Goal: Book appointment/travel/reservation

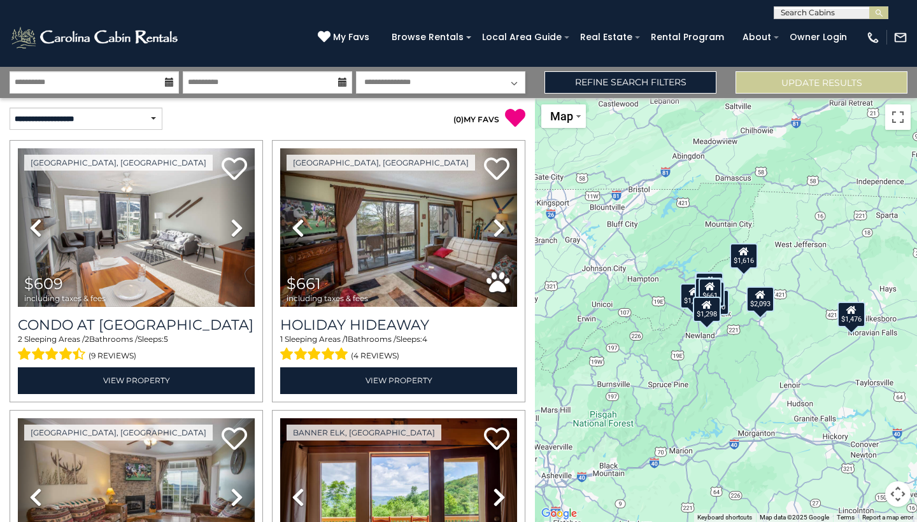
select select "*********"
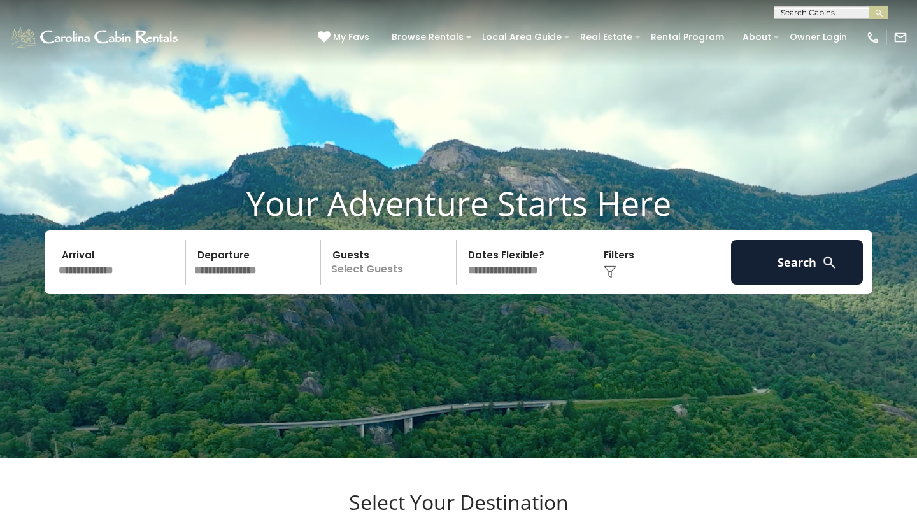
click at [135, 285] on input "text" at bounding box center [120, 262] width 132 height 45
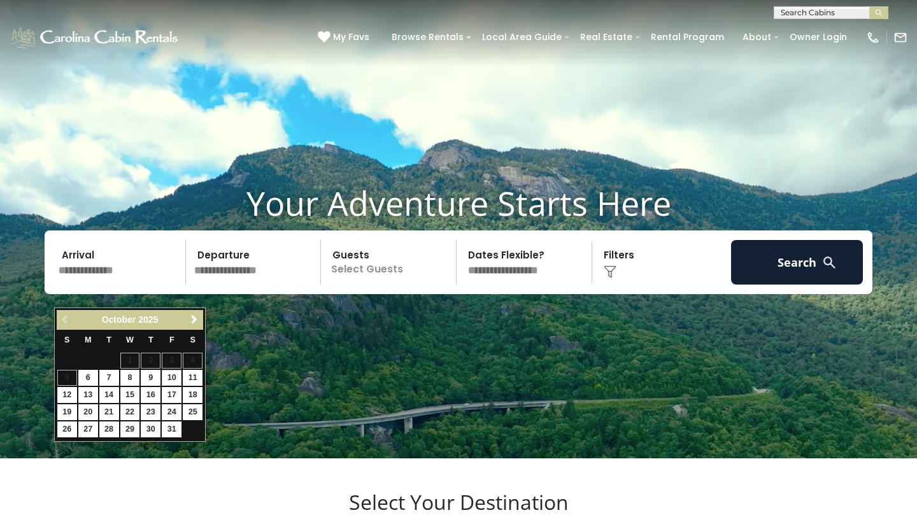
click at [167, 376] on link "10" at bounding box center [172, 378] width 20 height 16
type input "********"
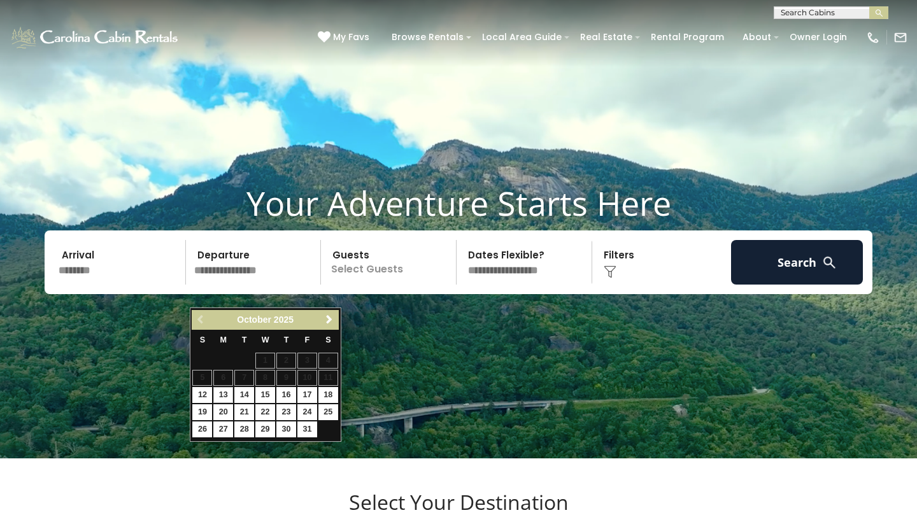
click at [230, 390] on link "13" at bounding box center [223, 395] width 20 height 16
type input "********"
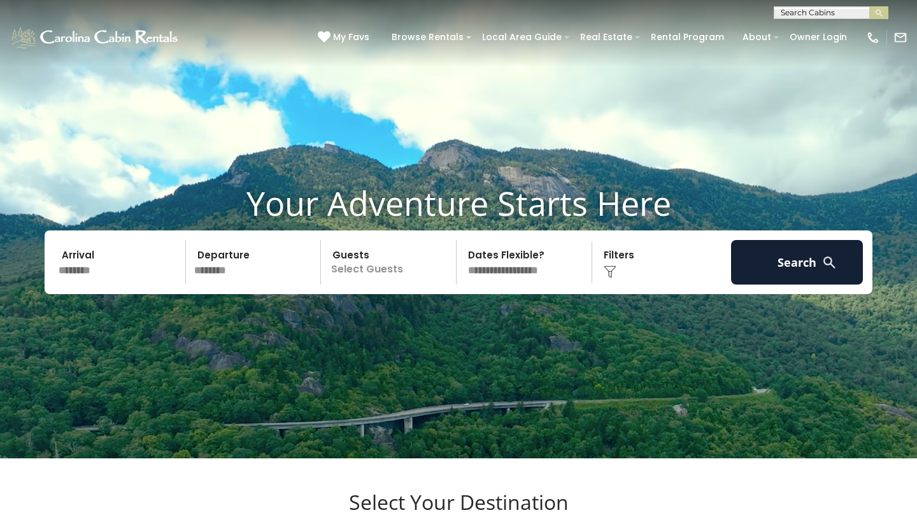
click at [356, 285] on p "Select Guests" at bounding box center [390, 262] width 131 height 45
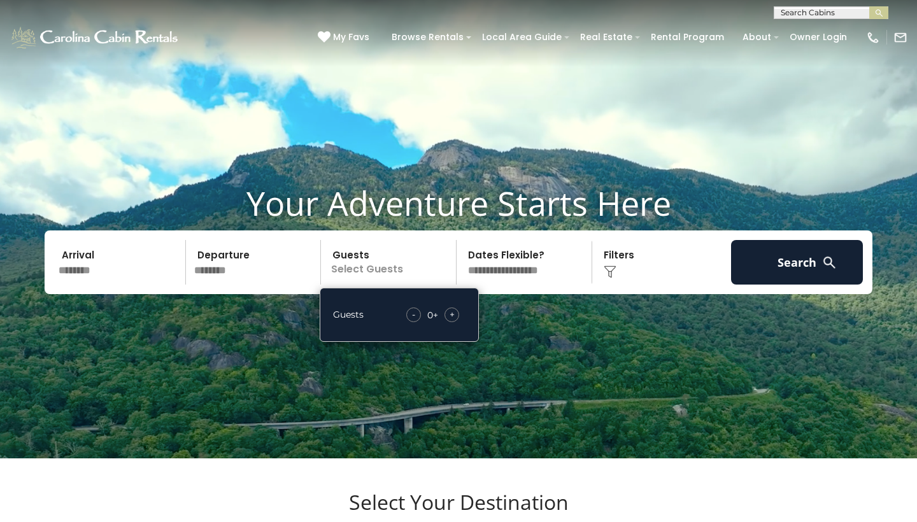
click at [452, 321] on span "+" at bounding box center [451, 314] width 5 height 13
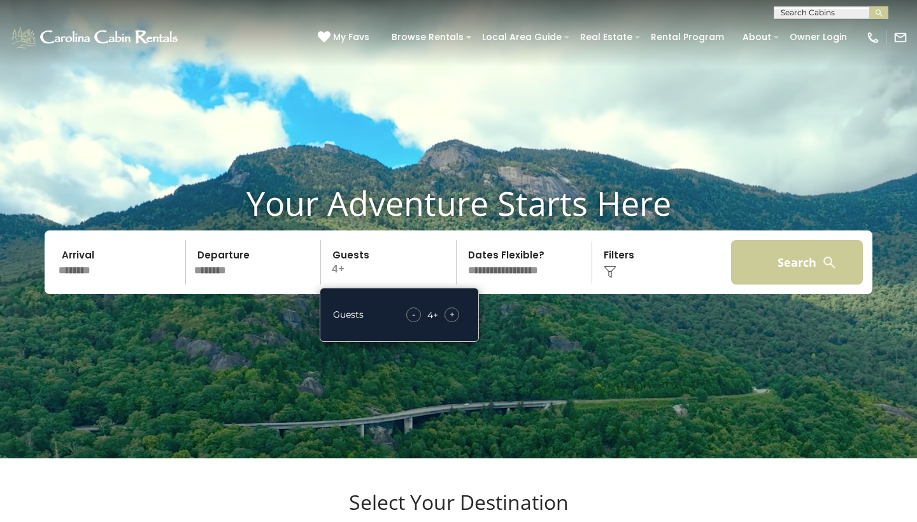
click at [742, 283] on button "Search" at bounding box center [797, 262] width 132 height 45
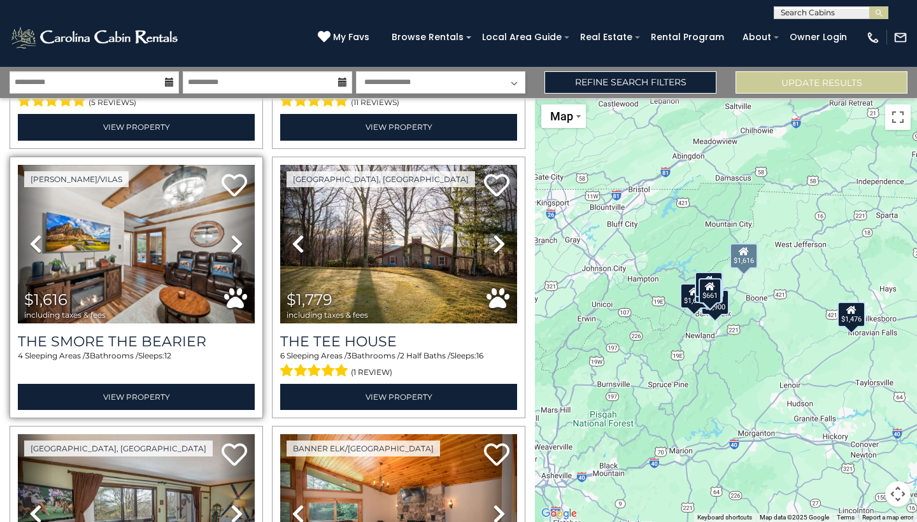
scroll to position [250, 0]
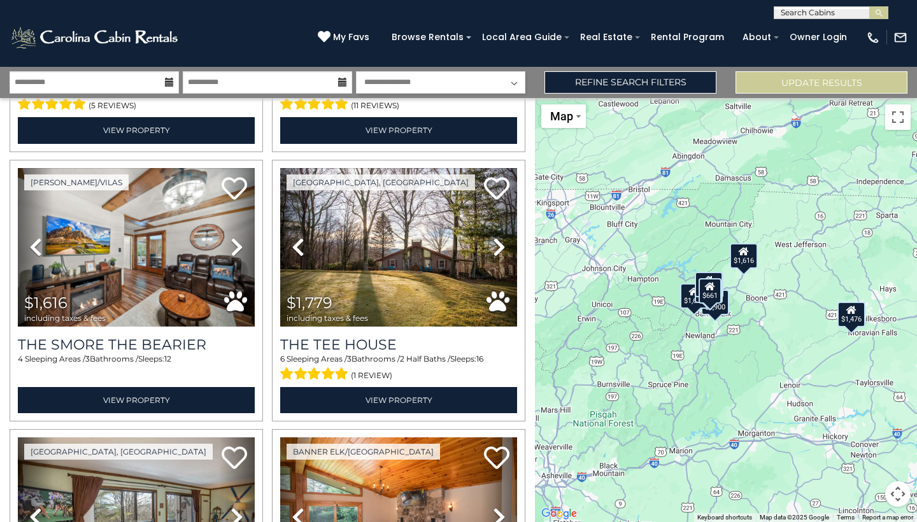
click at [847, 316] on div "$1,476" at bounding box center [851, 314] width 28 height 25
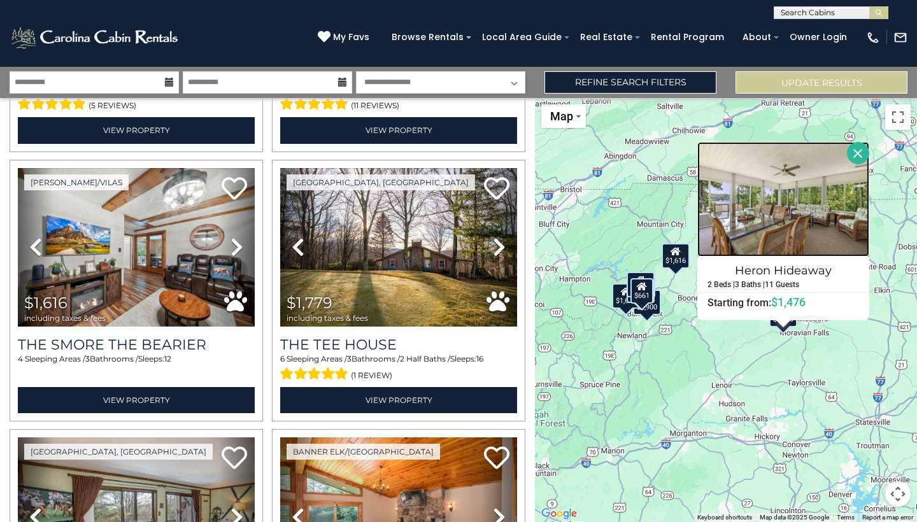
click at [789, 224] on img at bounding box center [783, 199] width 172 height 115
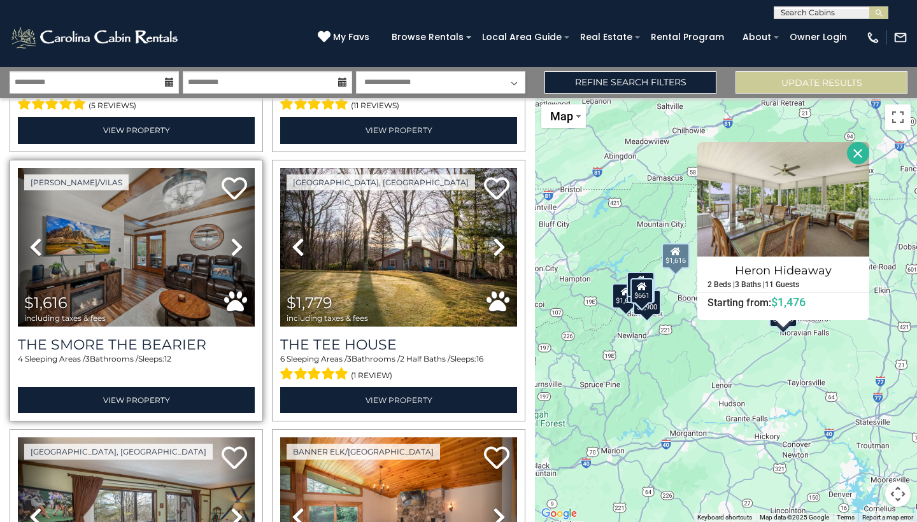
click at [104, 262] on img at bounding box center [136, 247] width 237 height 159
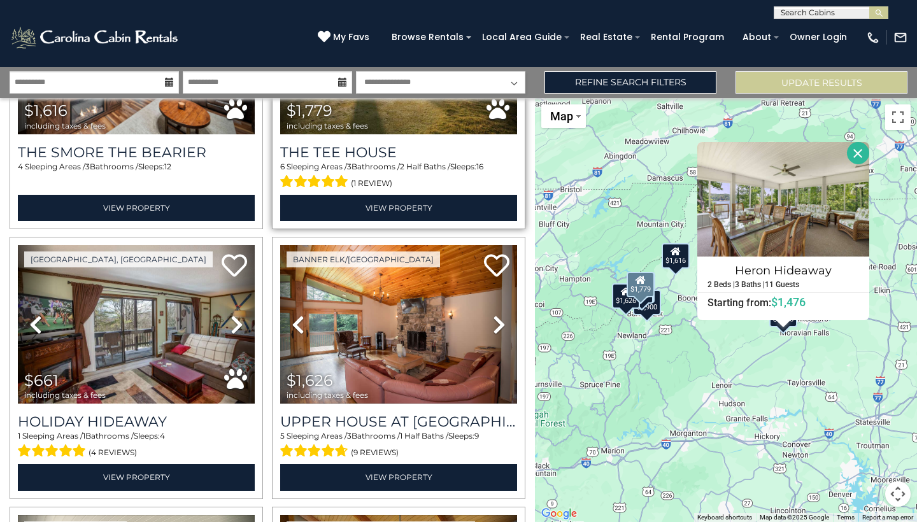
scroll to position [532, 0]
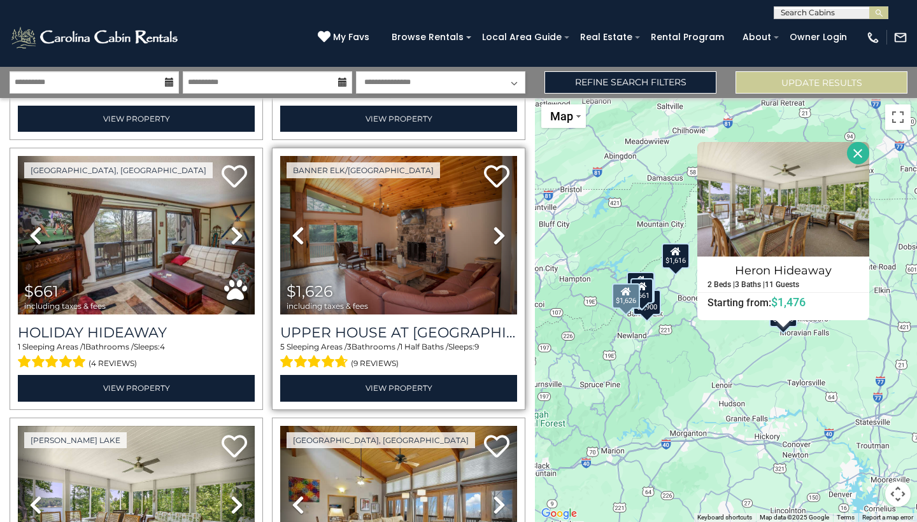
click at [346, 244] on img at bounding box center [398, 235] width 237 height 159
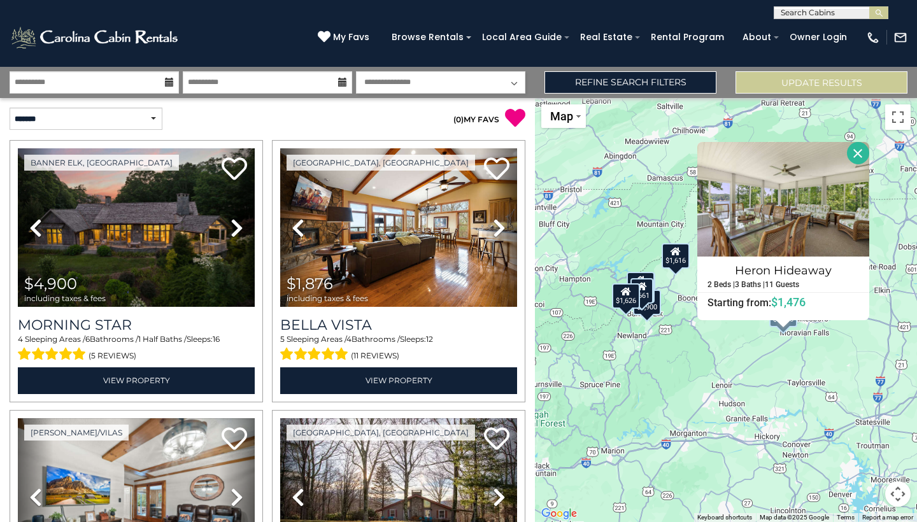
scroll to position [0, 0]
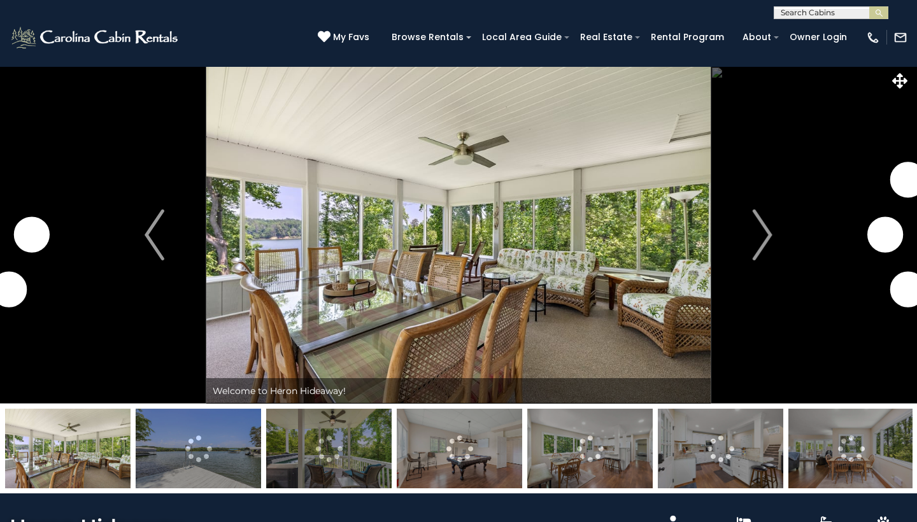
click at [756, 245] on img "Next" at bounding box center [762, 234] width 19 height 51
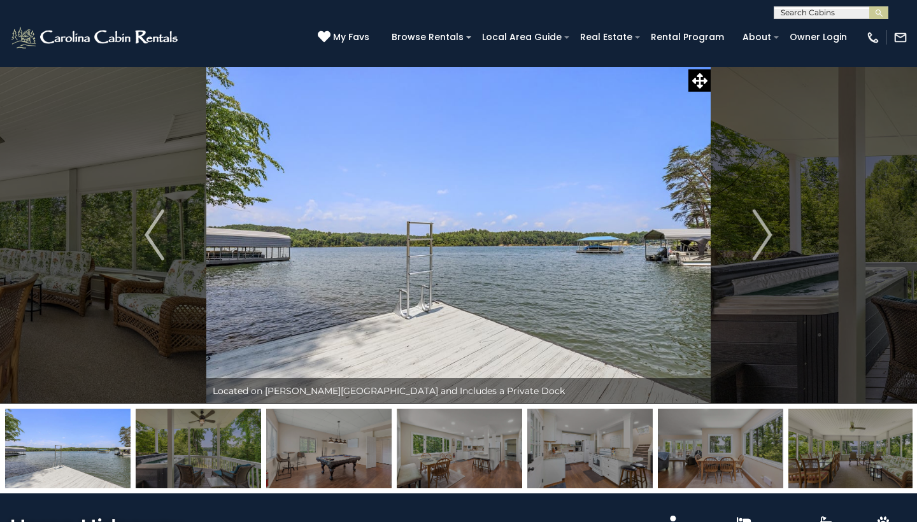
click at [756, 245] on img "Next" at bounding box center [762, 234] width 19 height 51
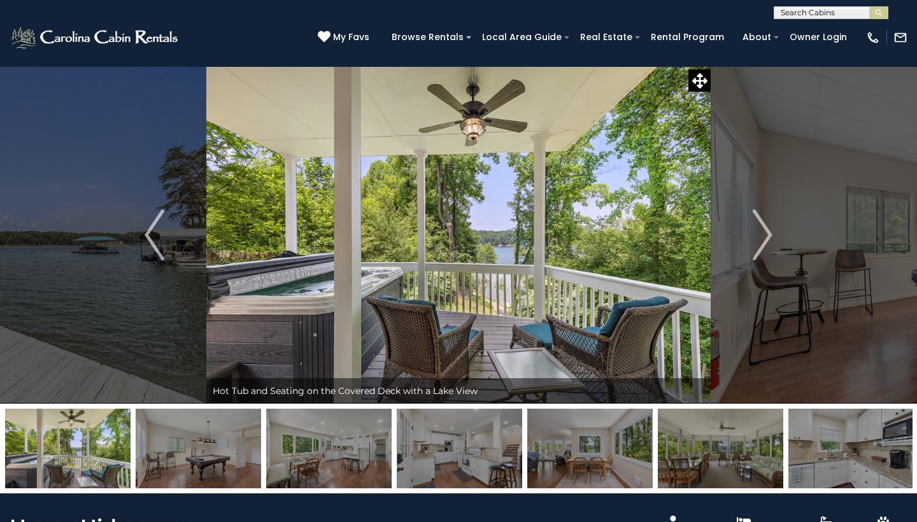
click at [756, 245] on img "Next" at bounding box center [762, 234] width 19 height 51
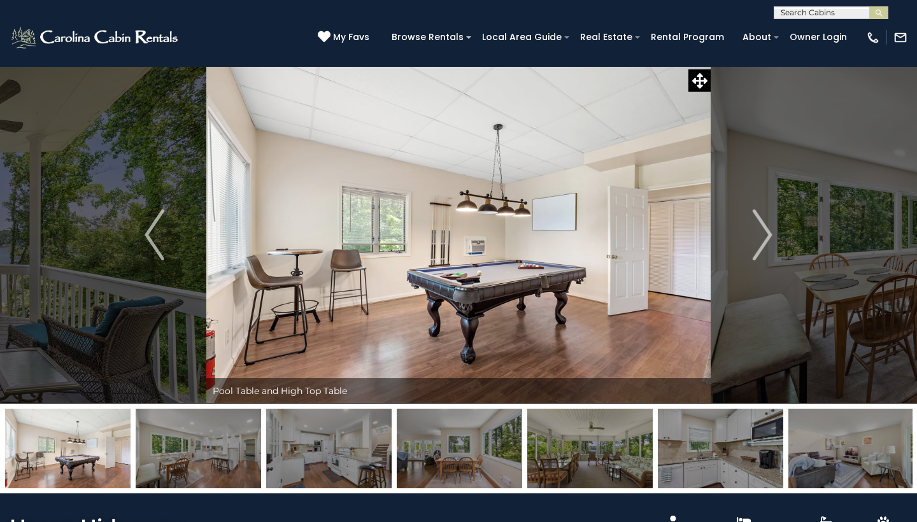
click at [756, 245] on img "Next" at bounding box center [762, 234] width 19 height 51
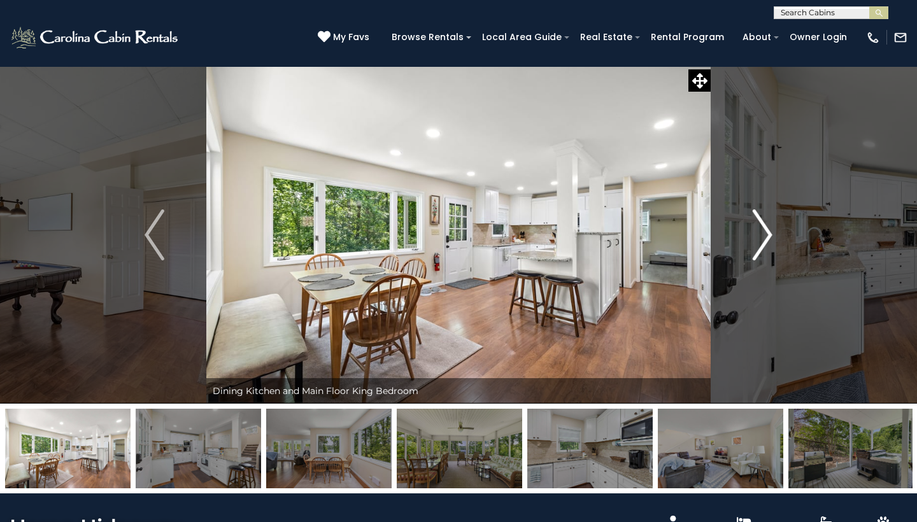
click at [759, 239] on img "Next" at bounding box center [762, 234] width 19 height 51
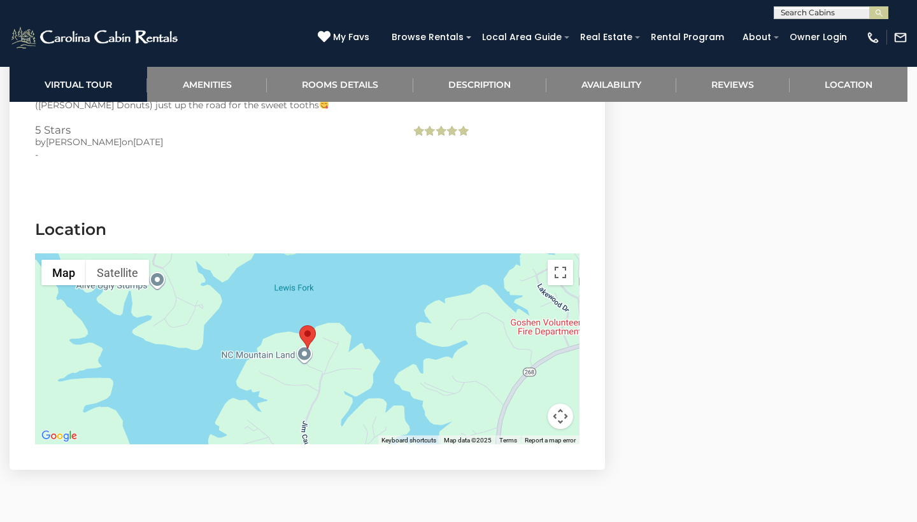
scroll to position [3011, 0]
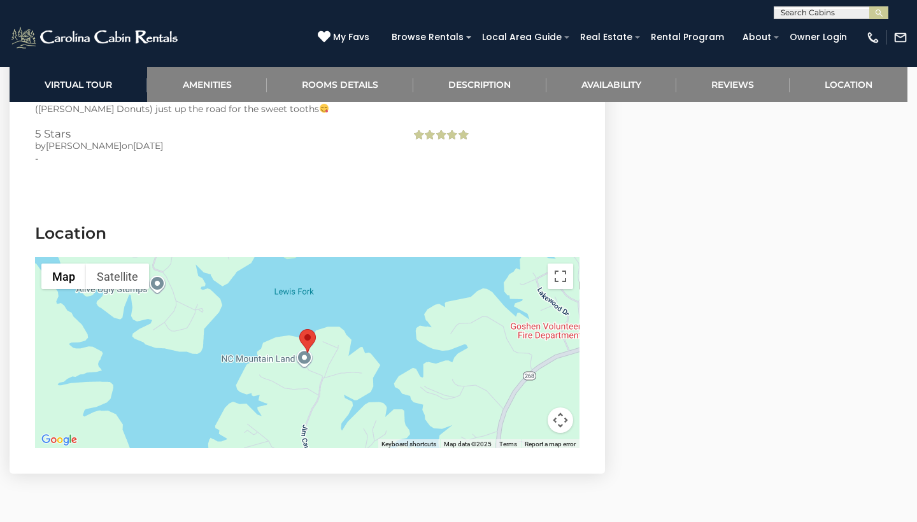
click at [434, 281] on div at bounding box center [307, 352] width 544 height 191
click at [560, 264] on button "Toggle fullscreen view" at bounding box center [560, 276] width 25 height 25
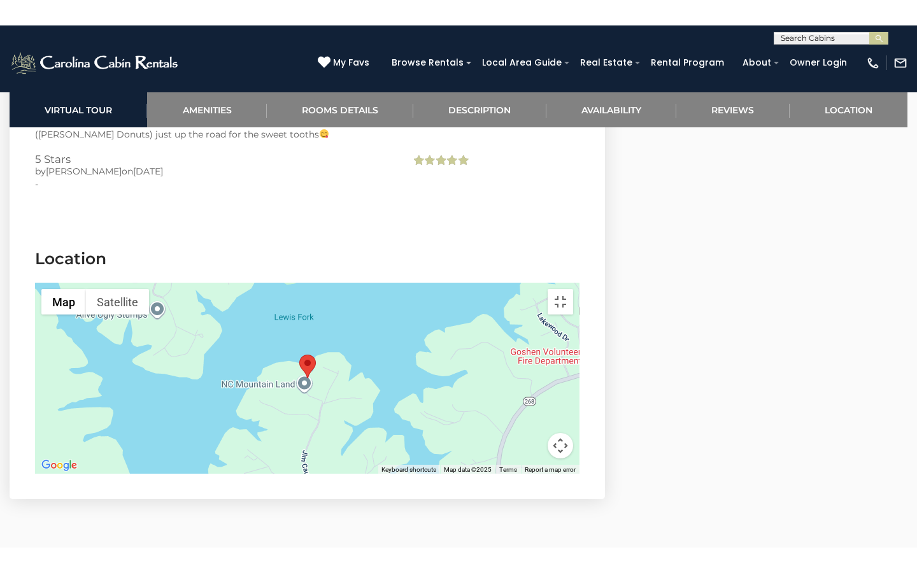
scroll to position [0, 0]
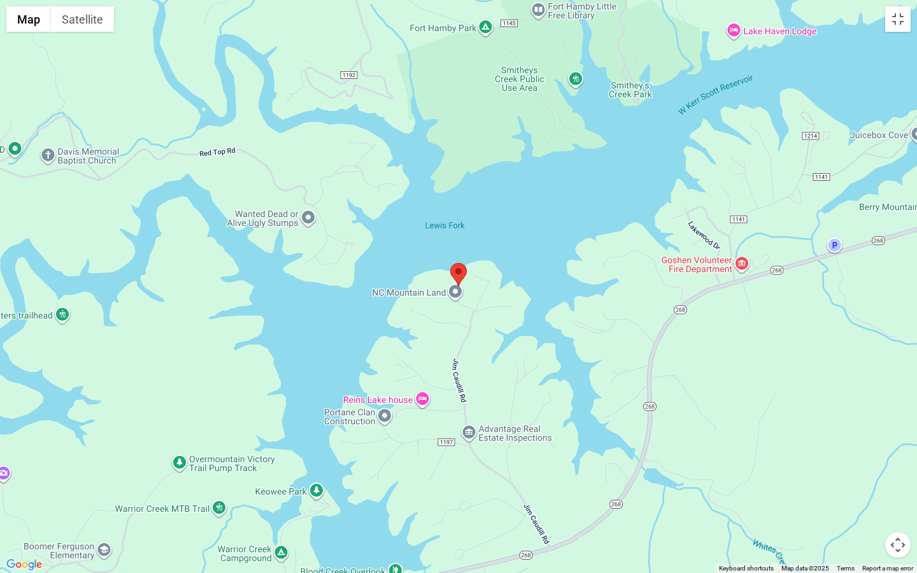
click at [490, 373] on div at bounding box center [458, 286] width 917 height 573
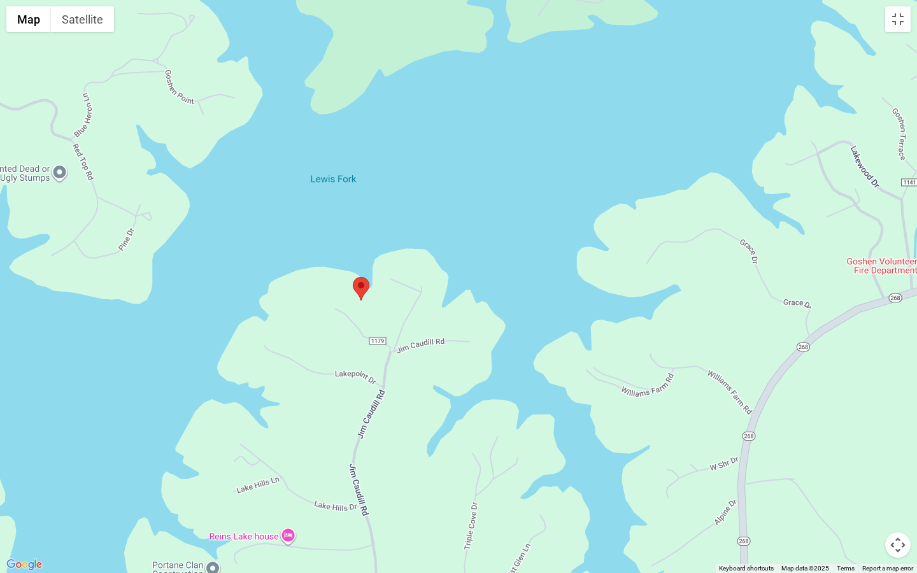
drag, startPoint x: 490, startPoint y: 373, endPoint x: 406, endPoint y: 511, distance: 161.2
click at [406, 511] on div at bounding box center [458, 286] width 917 height 573
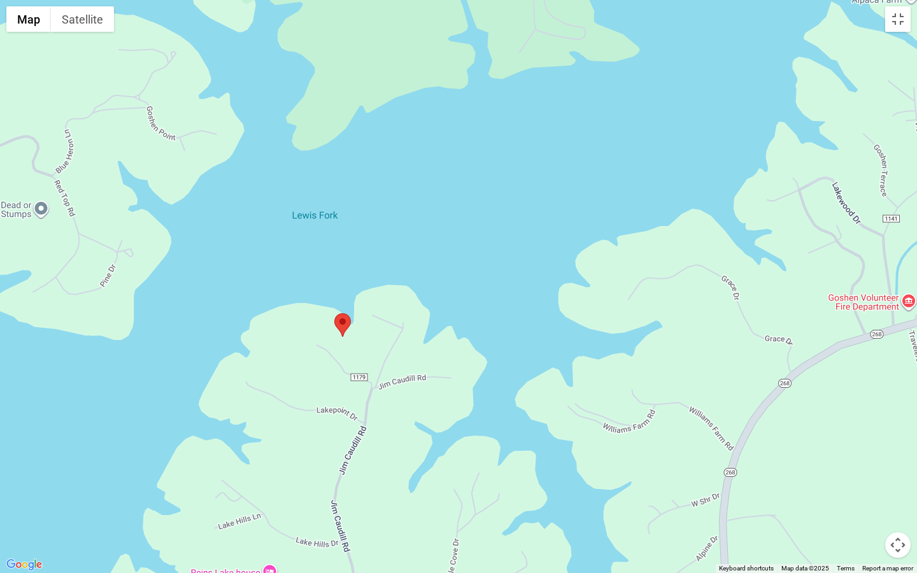
click at [407, 511] on div at bounding box center [458, 286] width 917 height 573
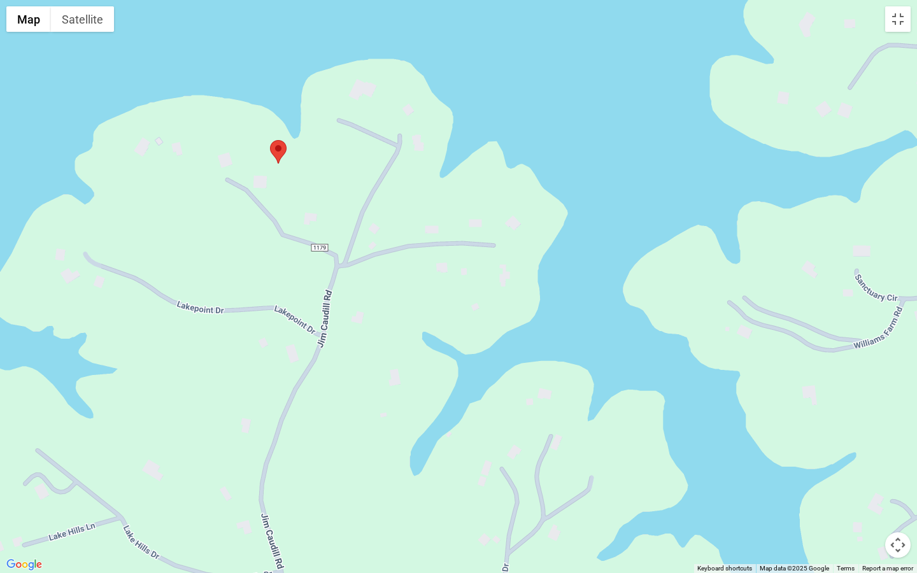
click at [409, 507] on div at bounding box center [458, 286] width 917 height 573
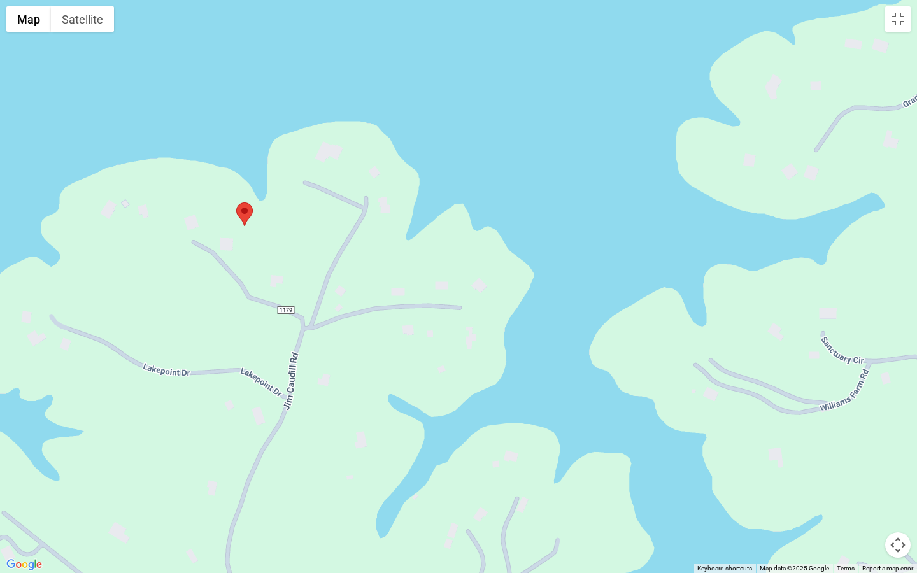
drag, startPoint x: 409, startPoint y: 507, endPoint x: 373, endPoint y: 572, distance: 74.6
click at [372, 521] on div at bounding box center [458, 286] width 917 height 573
drag, startPoint x: 354, startPoint y: 193, endPoint x: 253, endPoint y: 386, distance: 218.4
click at [253, 386] on div at bounding box center [458, 286] width 917 height 573
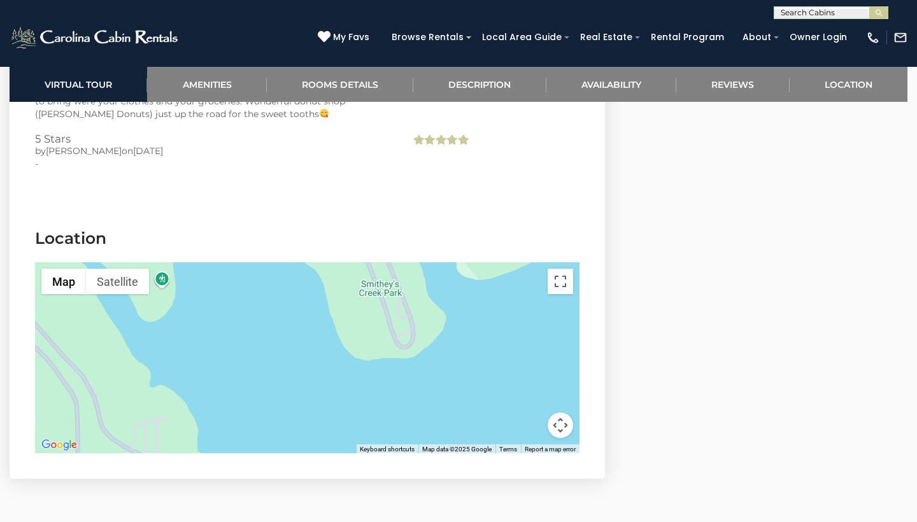
scroll to position [3010, 0]
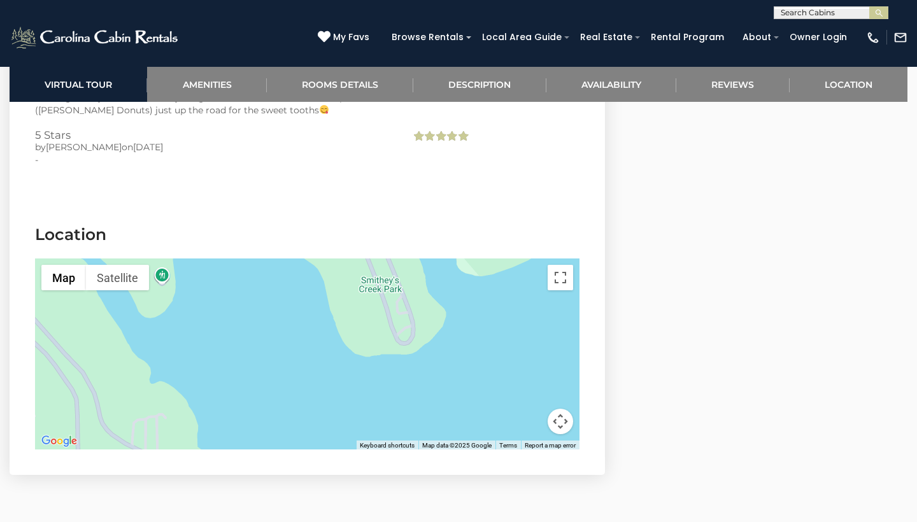
click at [560, 409] on button "Map camera controls" at bounding box center [560, 421] width 25 height 25
click at [525, 409] on button "Zoom out" at bounding box center [528, 421] width 25 height 25
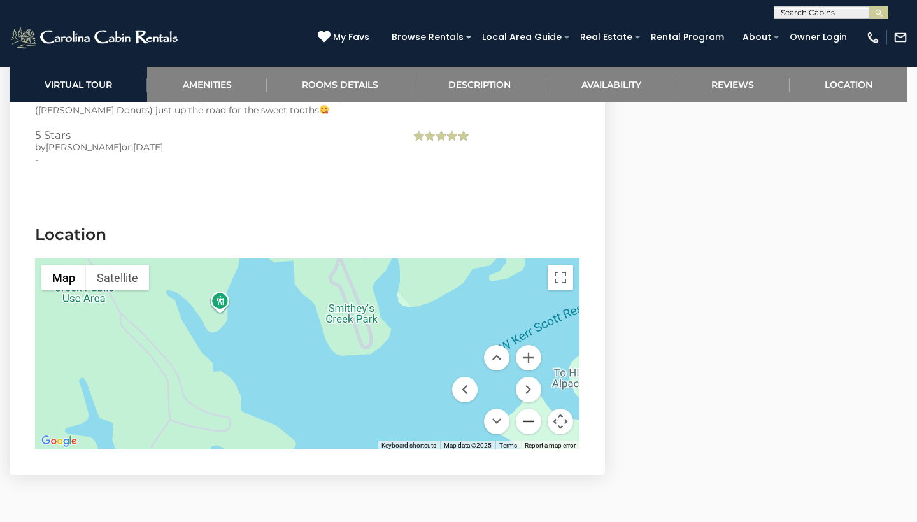
click at [525, 409] on button "Zoom out" at bounding box center [528, 421] width 25 height 25
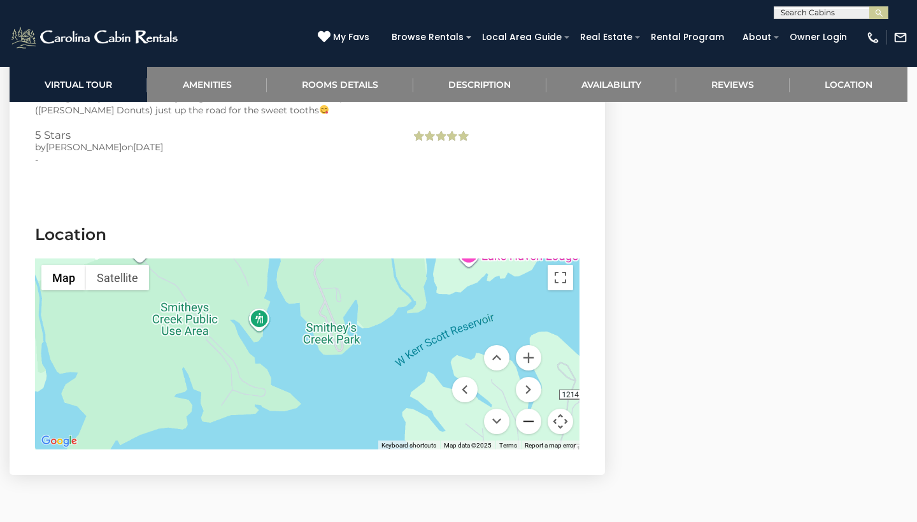
click at [525, 409] on button "Zoom out" at bounding box center [528, 421] width 25 height 25
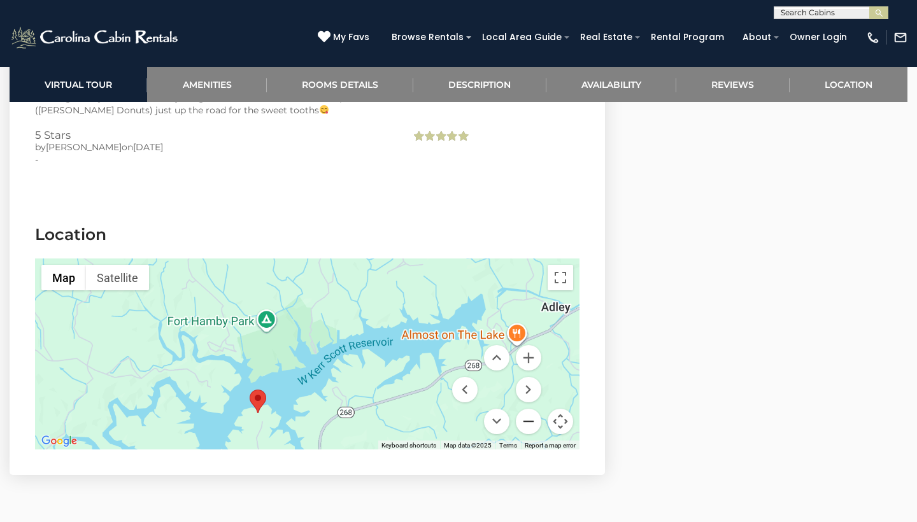
click at [525, 409] on button "Zoom out" at bounding box center [528, 421] width 25 height 25
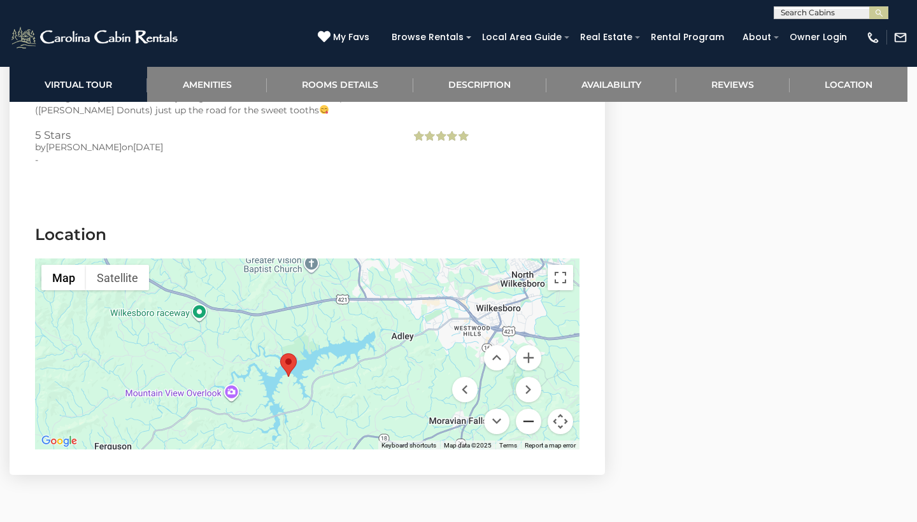
click at [525, 409] on button "Zoom out" at bounding box center [528, 421] width 25 height 25
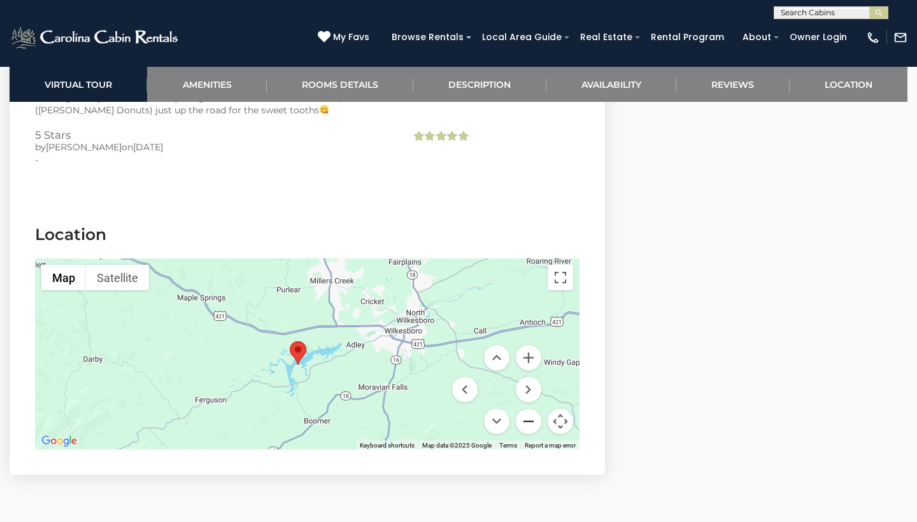
click at [525, 409] on button "Zoom out" at bounding box center [528, 421] width 25 height 25
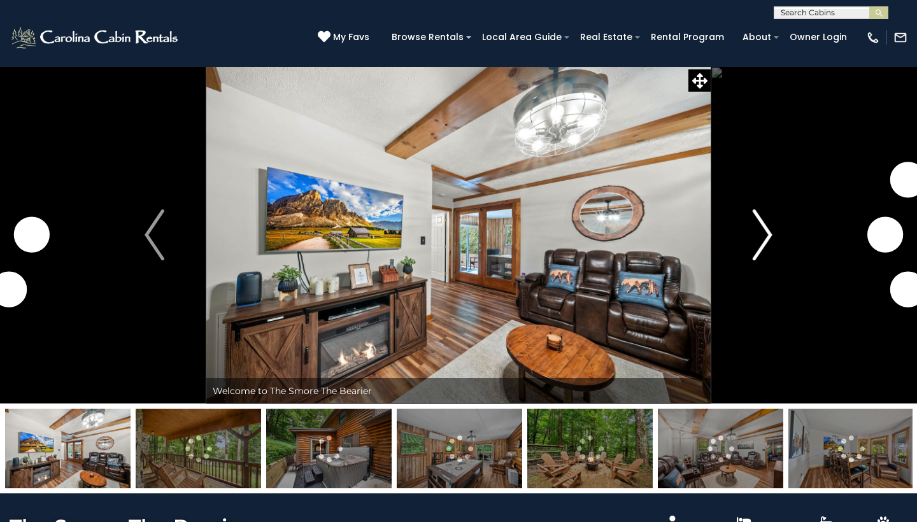
click at [753, 247] on button "Next" at bounding box center [763, 234] width 104 height 337
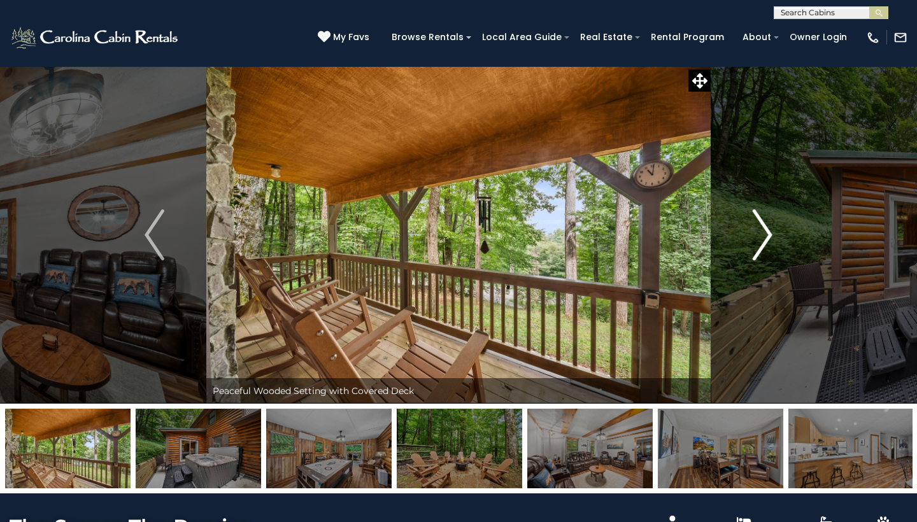
click at [759, 243] on img "Next" at bounding box center [762, 234] width 19 height 51
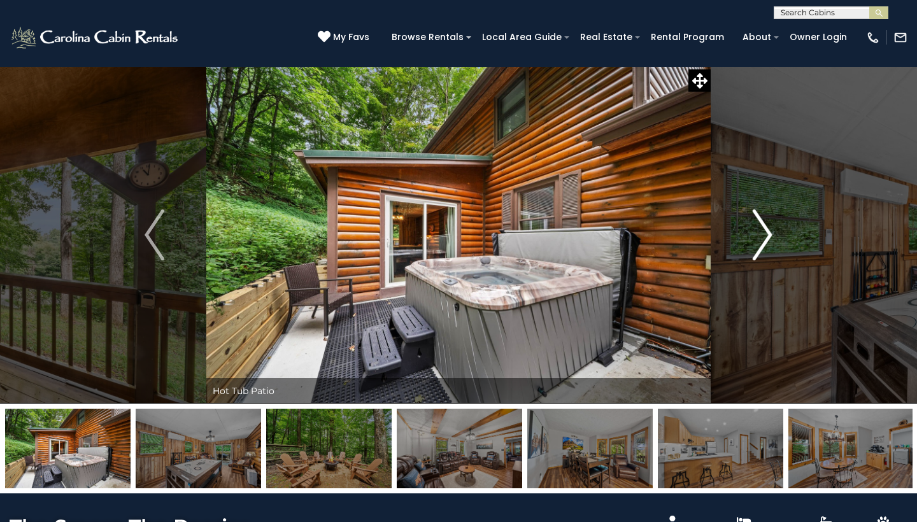
click at [759, 243] on img "Next" at bounding box center [762, 234] width 19 height 51
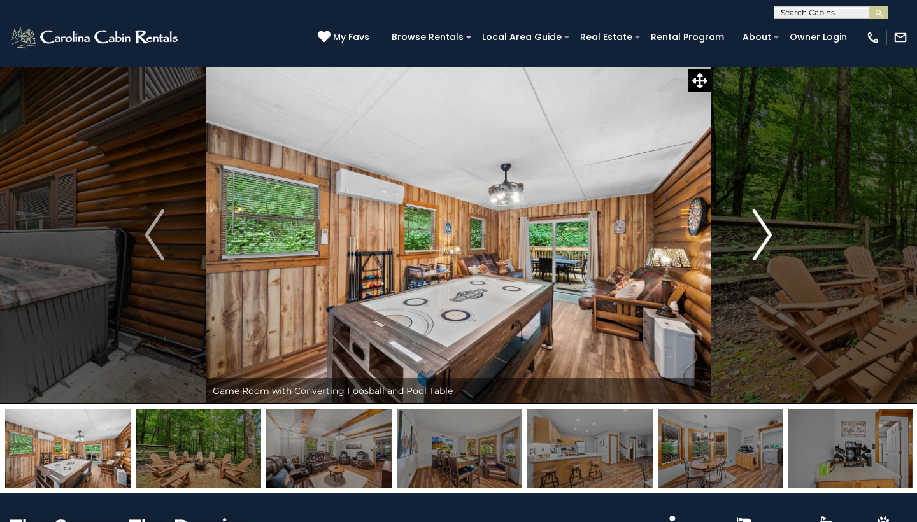
click at [759, 243] on img "Next" at bounding box center [762, 234] width 19 height 51
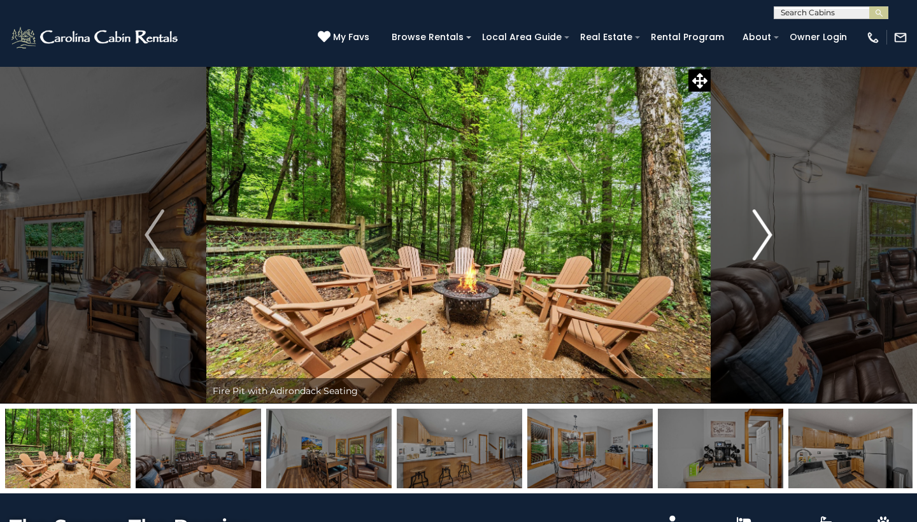
click at [759, 243] on img "Next" at bounding box center [762, 234] width 19 height 51
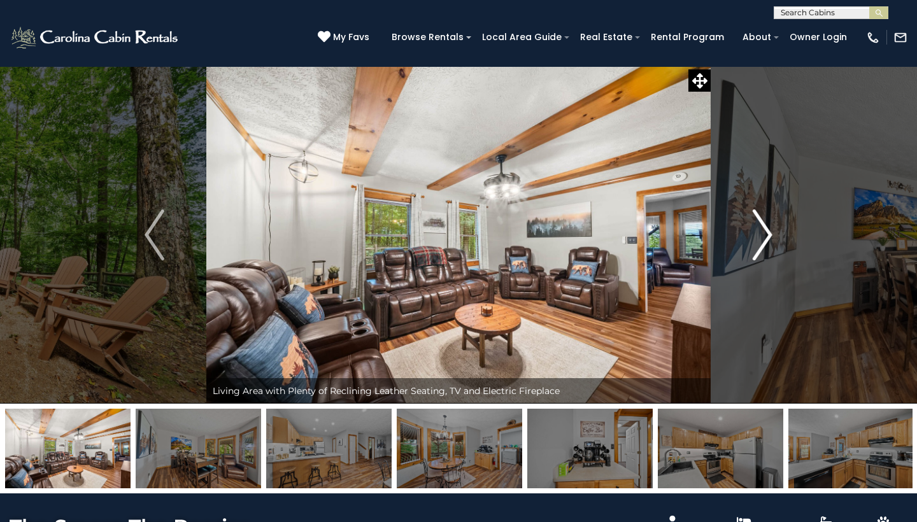
click at [759, 243] on img "Next" at bounding box center [762, 234] width 19 height 51
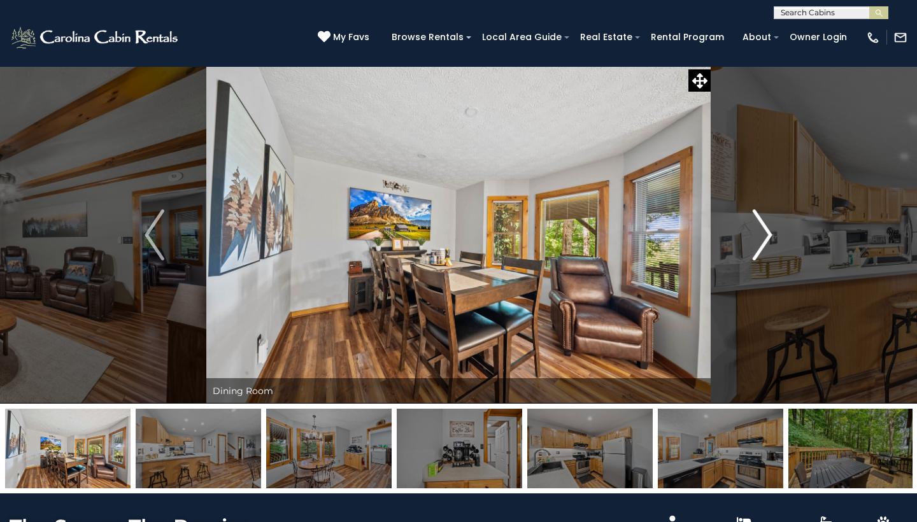
click at [759, 243] on img "Next" at bounding box center [762, 234] width 19 height 51
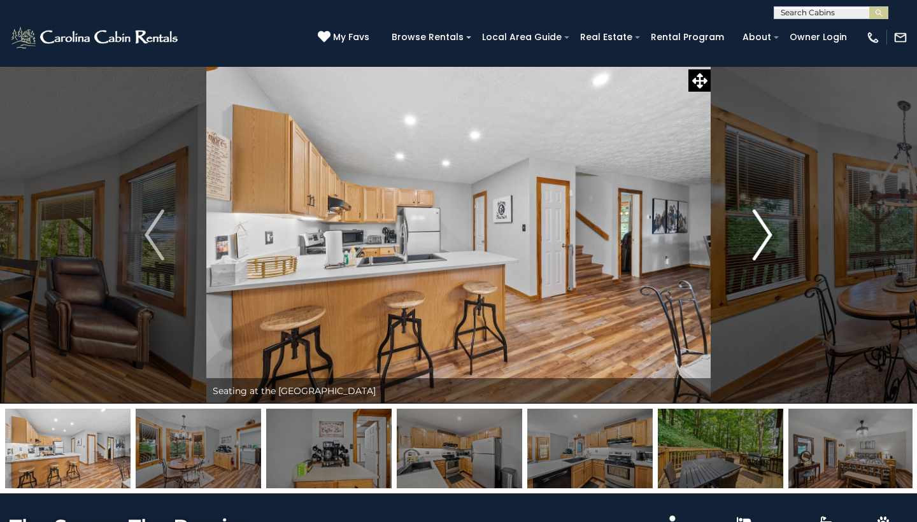
click at [759, 243] on img "Next" at bounding box center [762, 234] width 19 height 51
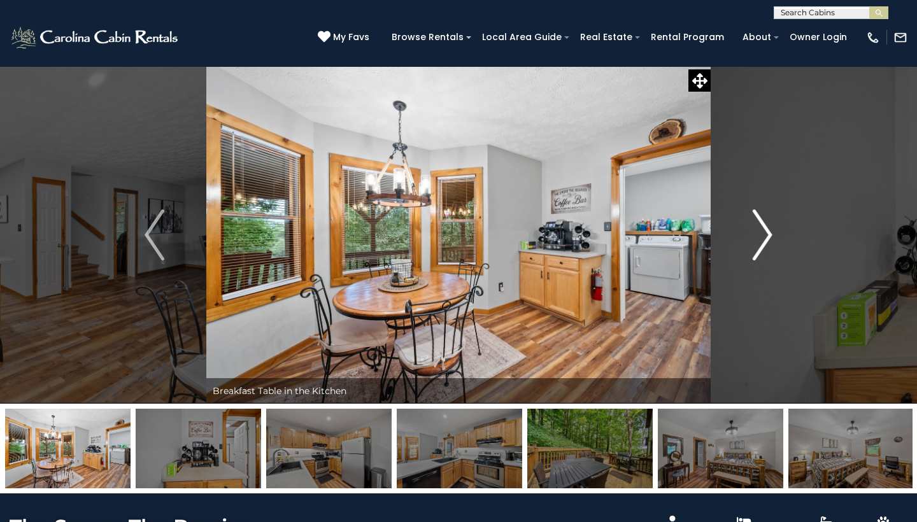
click at [759, 243] on img "Next" at bounding box center [762, 234] width 19 height 51
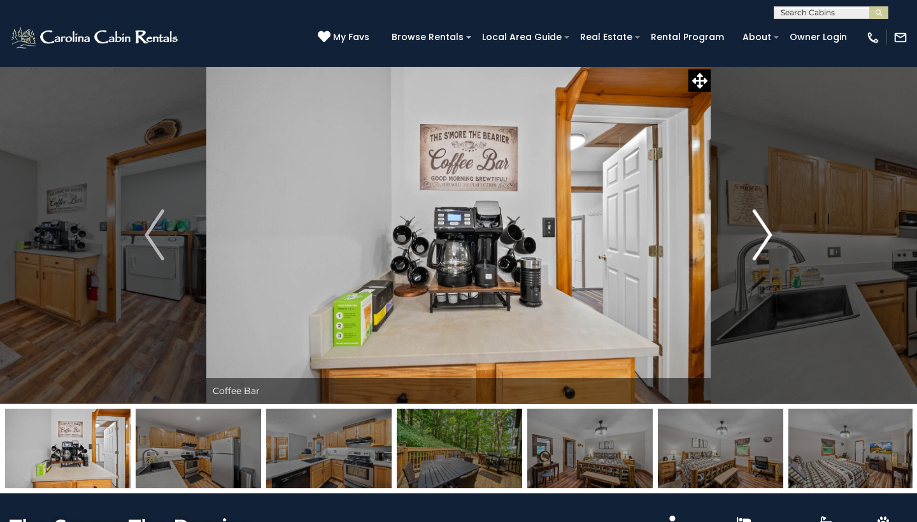
click at [759, 243] on img "Next" at bounding box center [762, 234] width 19 height 51
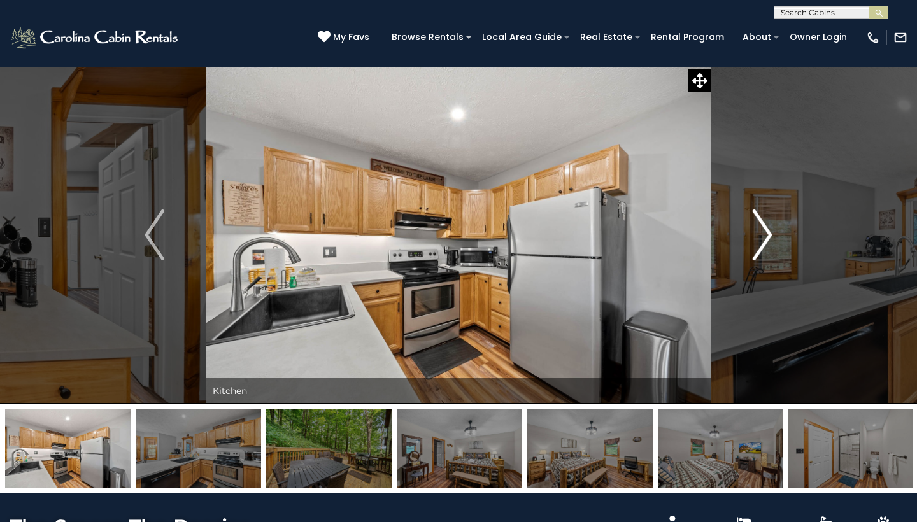
click at [759, 243] on img "Next" at bounding box center [762, 234] width 19 height 51
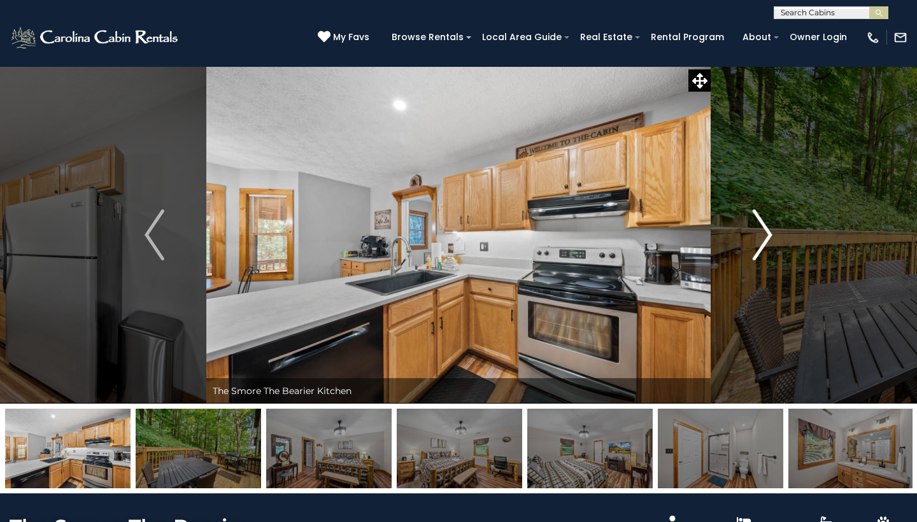
click at [759, 243] on img "Next" at bounding box center [762, 234] width 19 height 51
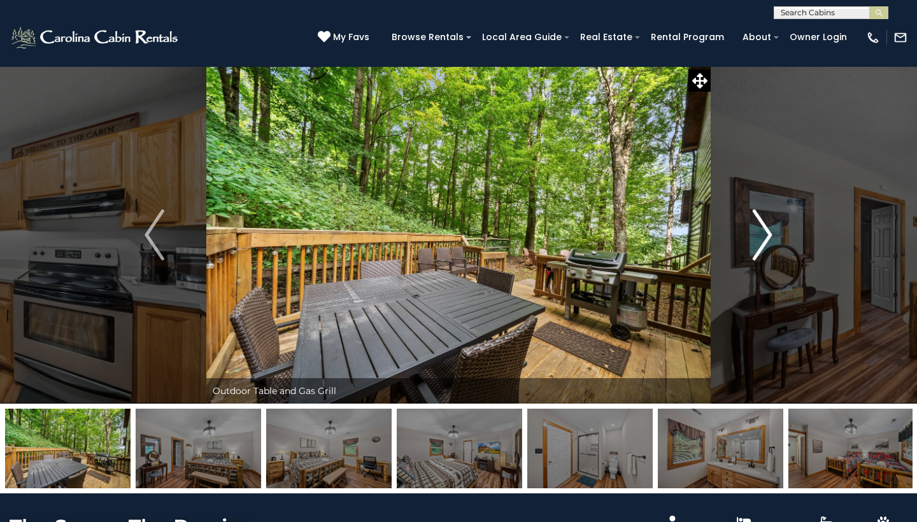
click at [759, 243] on img "Next" at bounding box center [762, 234] width 19 height 51
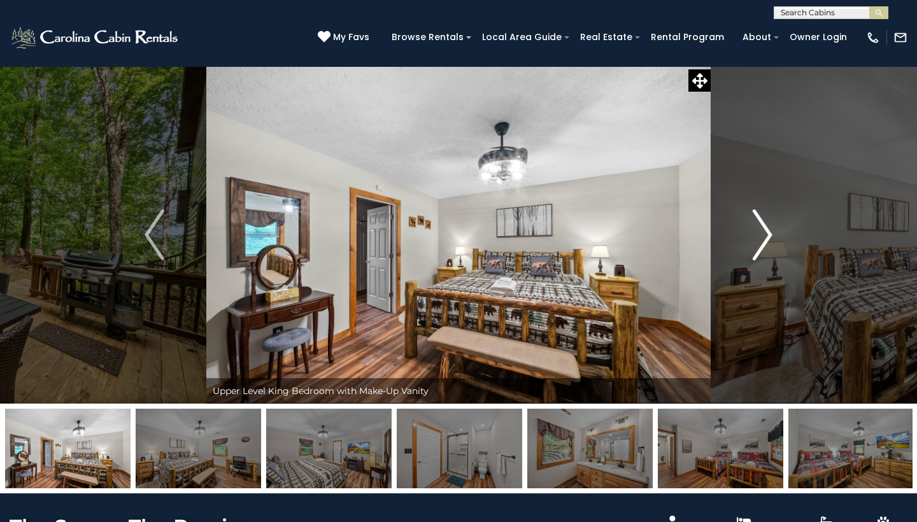
click at [759, 243] on img "Next" at bounding box center [762, 234] width 19 height 51
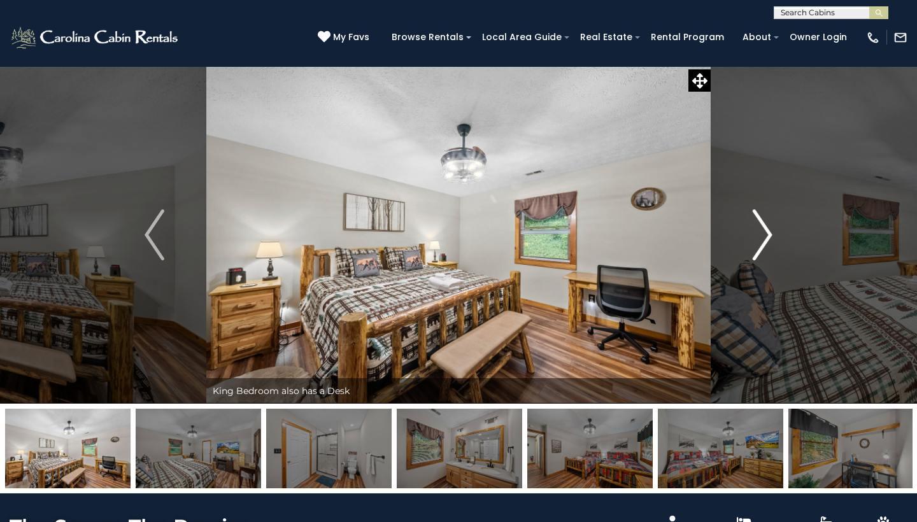
click at [759, 243] on img "Next" at bounding box center [762, 234] width 19 height 51
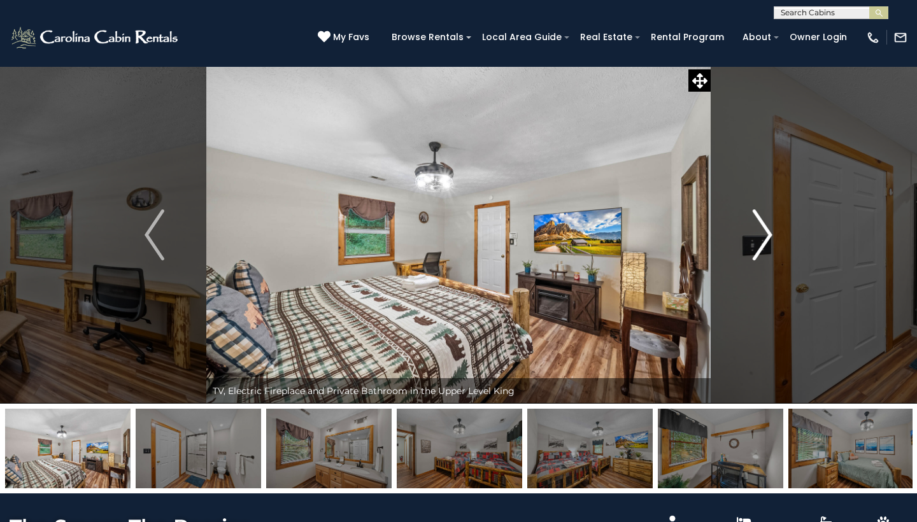
click at [759, 243] on img "Next" at bounding box center [762, 234] width 19 height 51
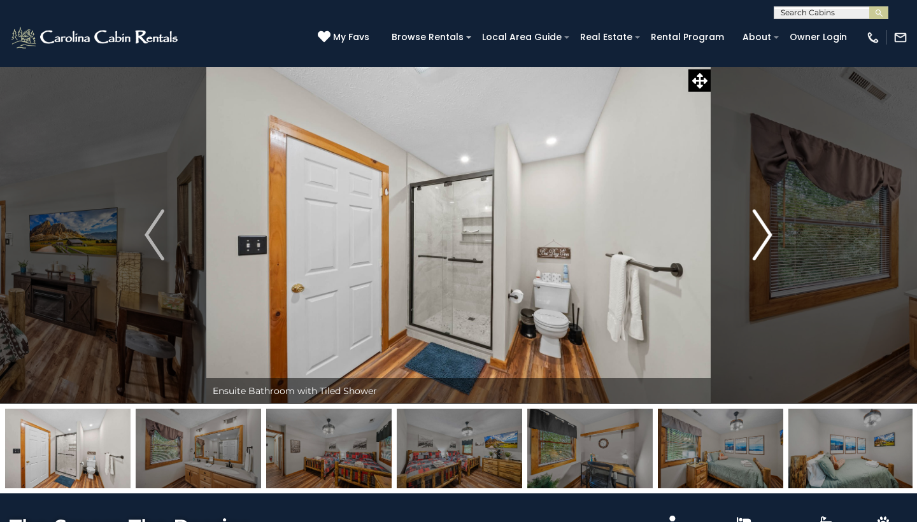
click at [759, 243] on img "Next" at bounding box center [762, 234] width 19 height 51
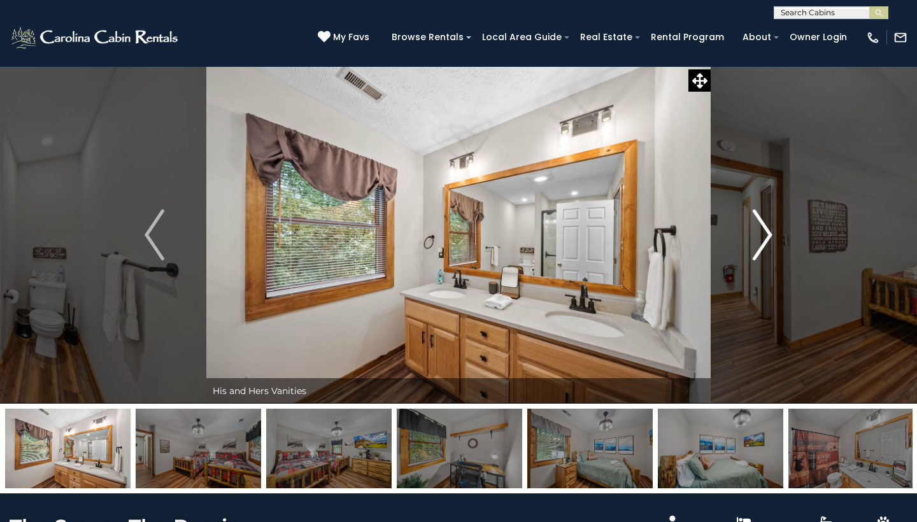
click at [759, 243] on img "Next" at bounding box center [762, 234] width 19 height 51
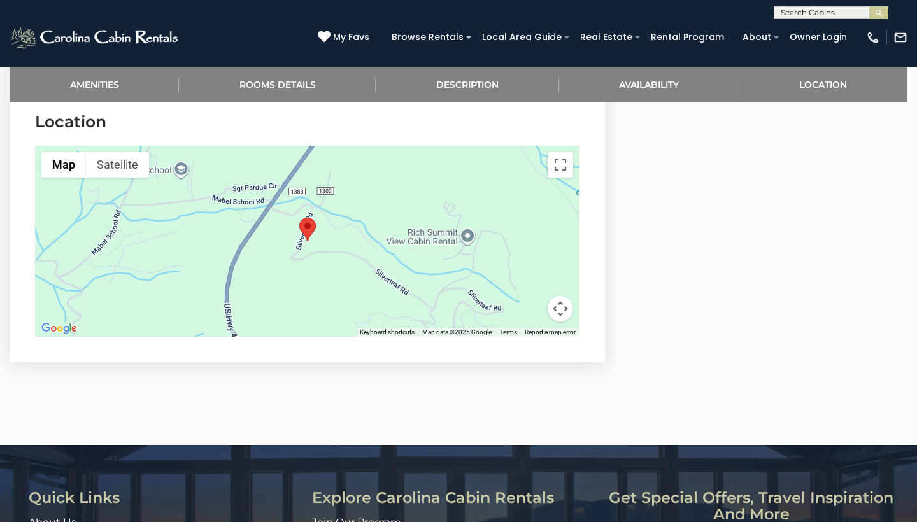
scroll to position [2292, 0]
click at [565, 296] on button "Map camera controls" at bounding box center [560, 308] width 25 height 25
click at [561, 296] on button "Map camera controls" at bounding box center [560, 308] width 25 height 25
click at [525, 296] on button "Zoom out" at bounding box center [528, 308] width 25 height 25
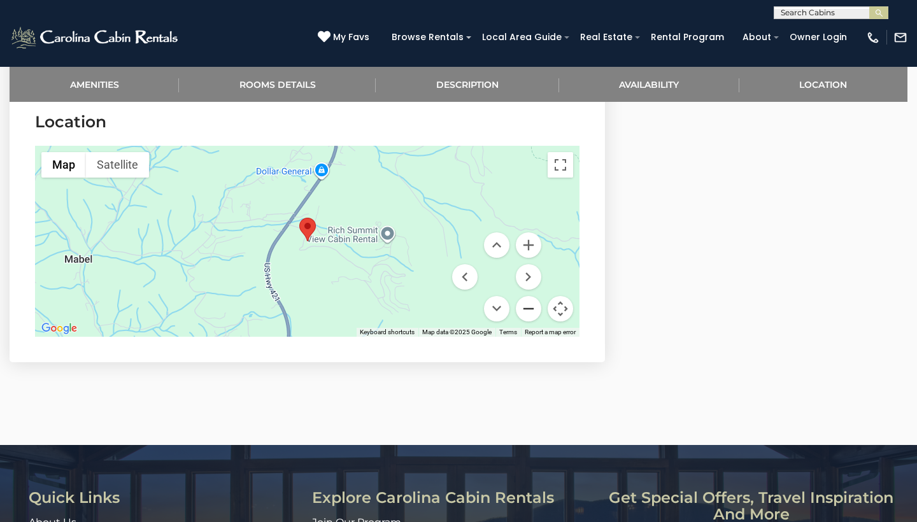
click at [525, 296] on button "Zoom out" at bounding box center [528, 308] width 25 height 25
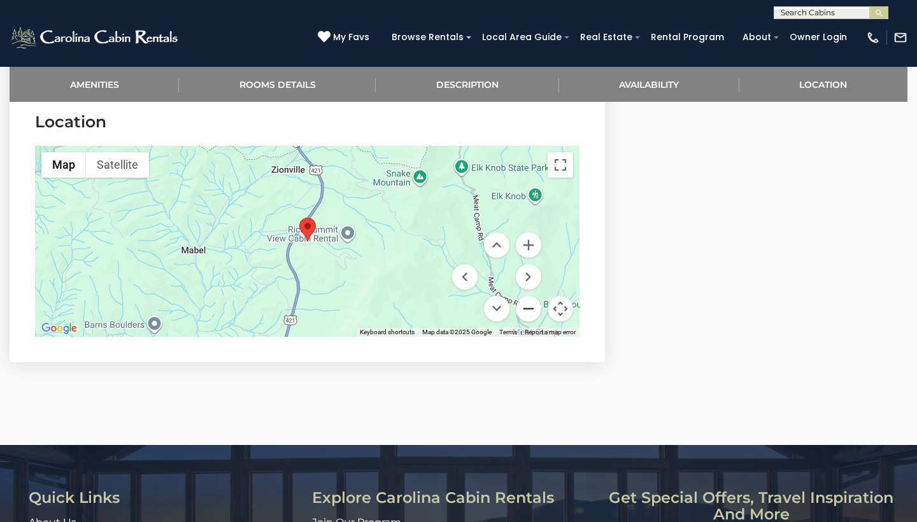
click at [525, 296] on button "Zoom out" at bounding box center [528, 308] width 25 height 25
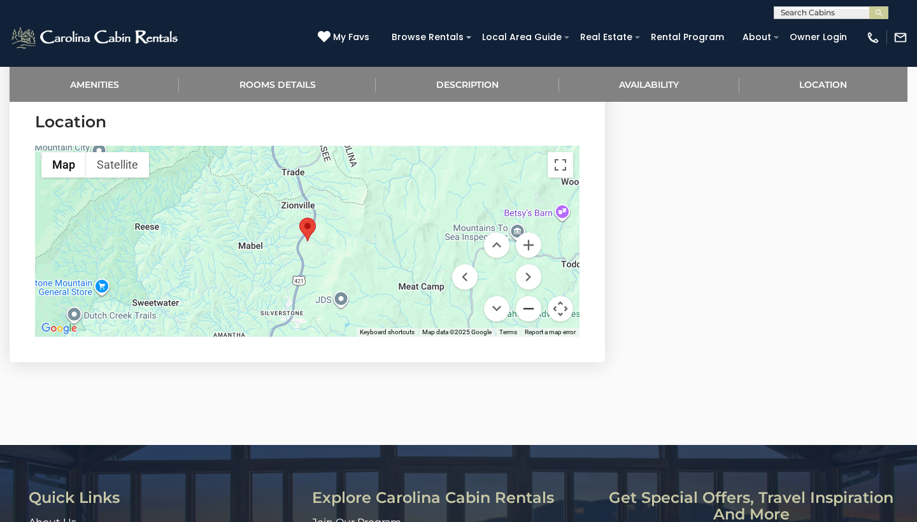
click at [525, 296] on button "Zoom out" at bounding box center [528, 308] width 25 height 25
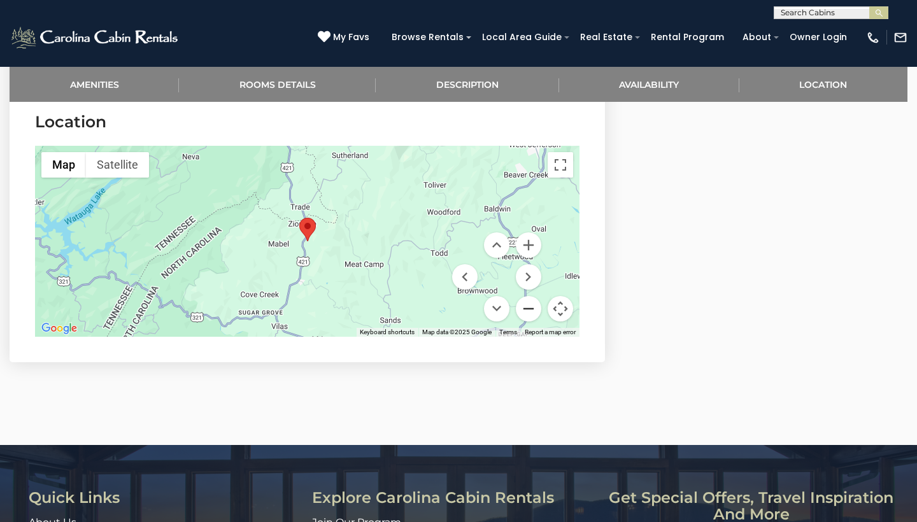
click at [525, 296] on button "Zoom out" at bounding box center [528, 308] width 25 height 25
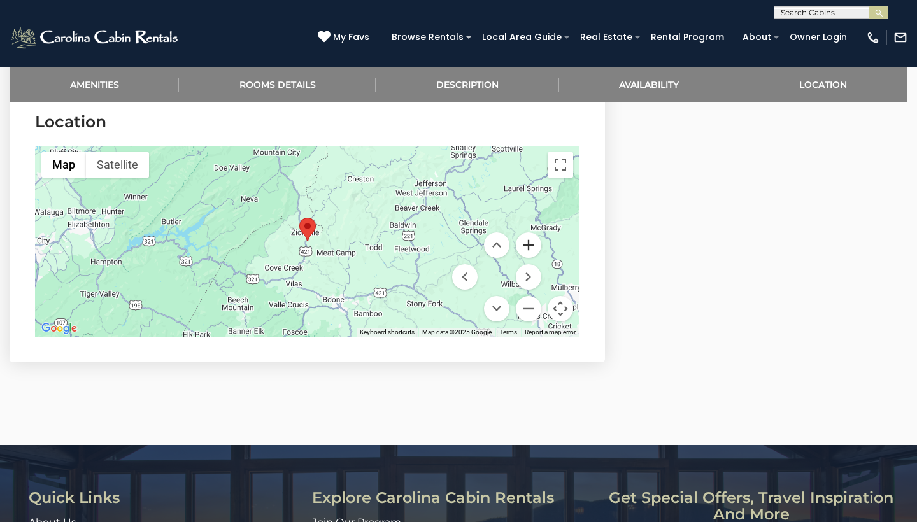
click at [529, 232] on button "Zoom in" at bounding box center [528, 244] width 25 height 25
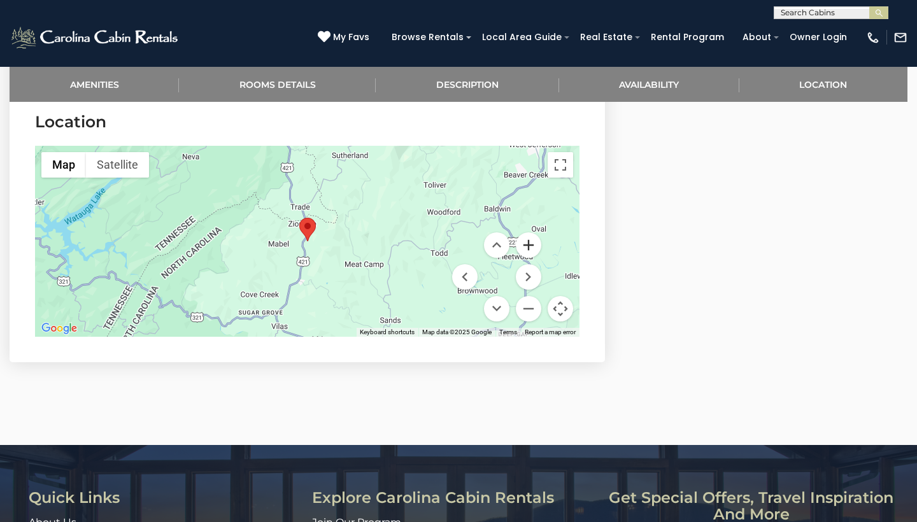
click at [529, 232] on button "Zoom in" at bounding box center [528, 244] width 25 height 25
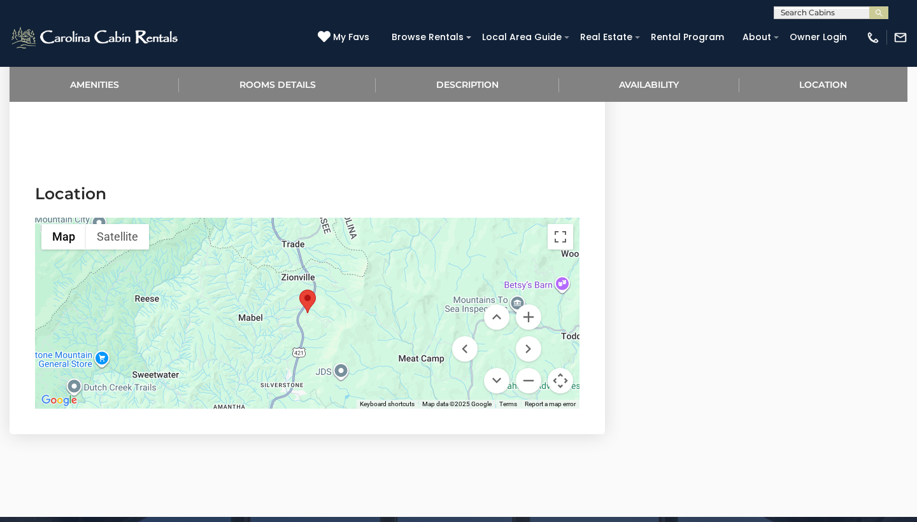
scroll to position [2221, 0]
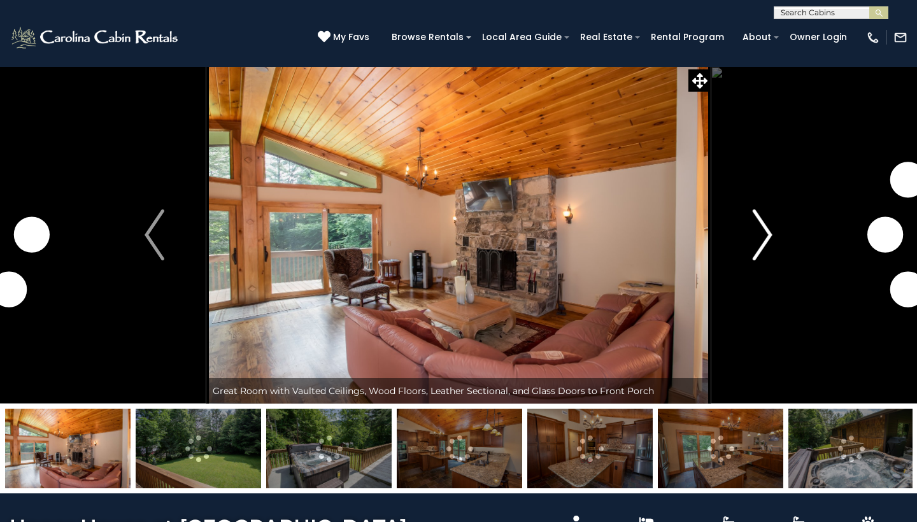
click at [763, 240] on img "Next" at bounding box center [762, 234] width 19 height 51
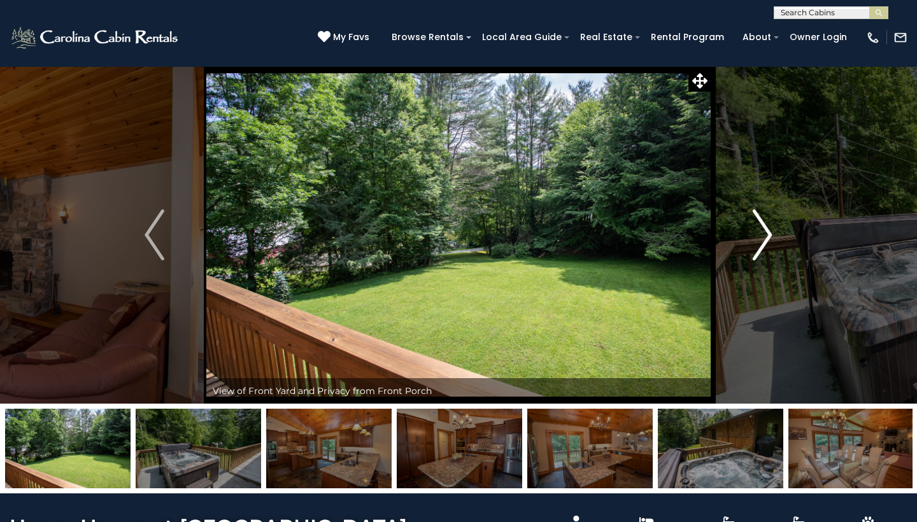
click at [761, 248] on img "Next" at bounding box center [762, 234] width 19 height 51
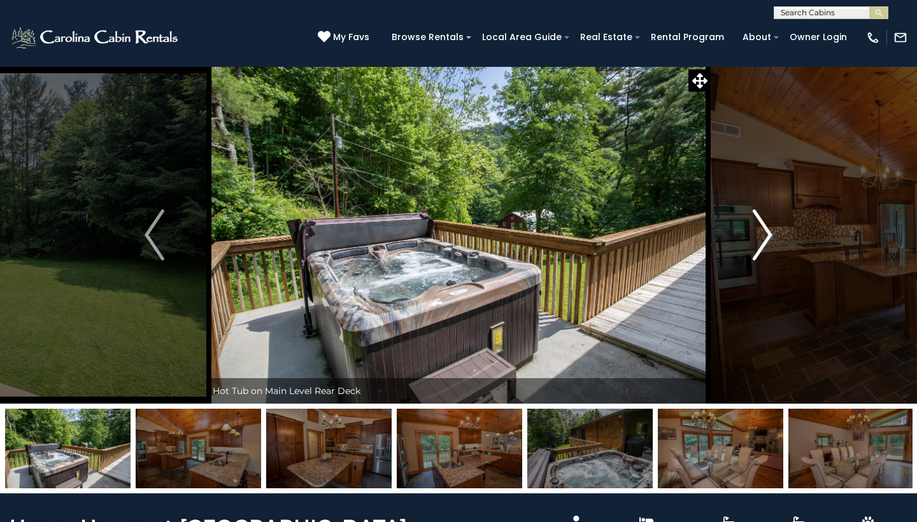
click at [761, 248] on img "Next" at bounding box center [762, 234] width 19 height 51
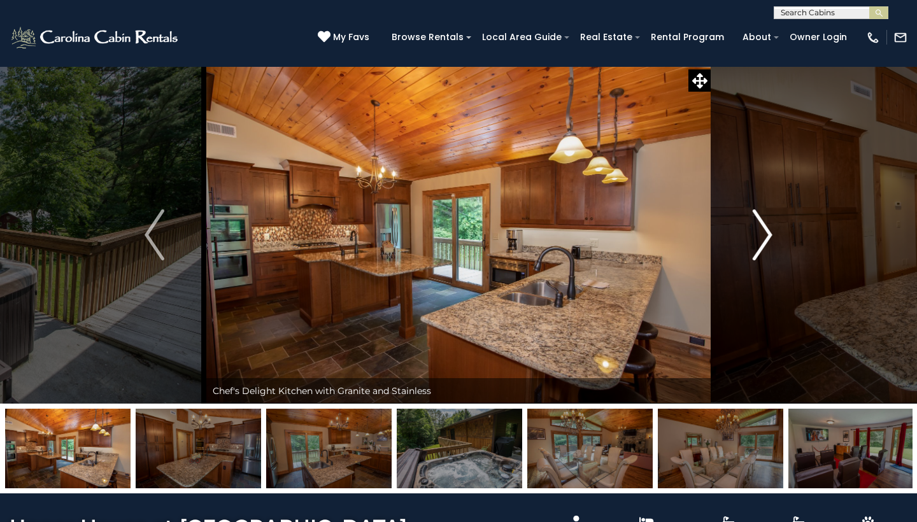
click at [761, 248] on img "Next" at bounding box center [762, 234] width 19 height 51
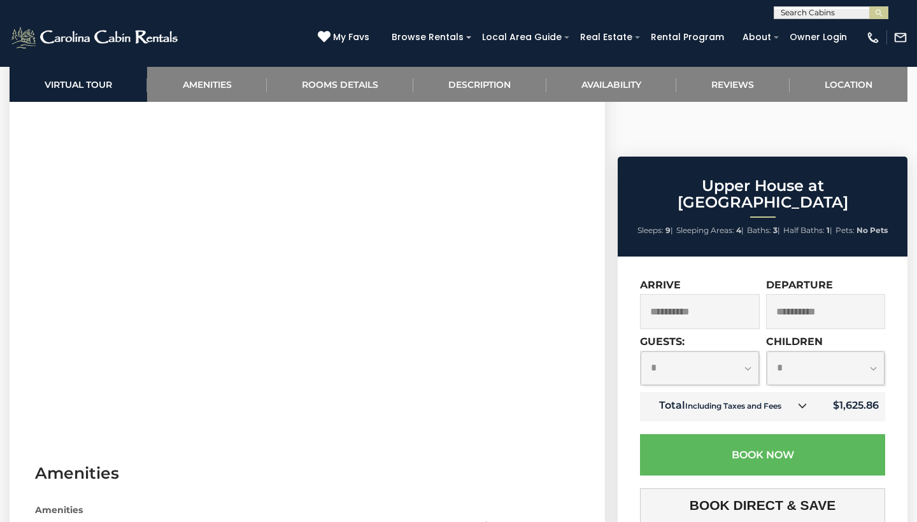
scroll to position [400, 0]
